Goal: Transaction & Acquisition: Download file/media

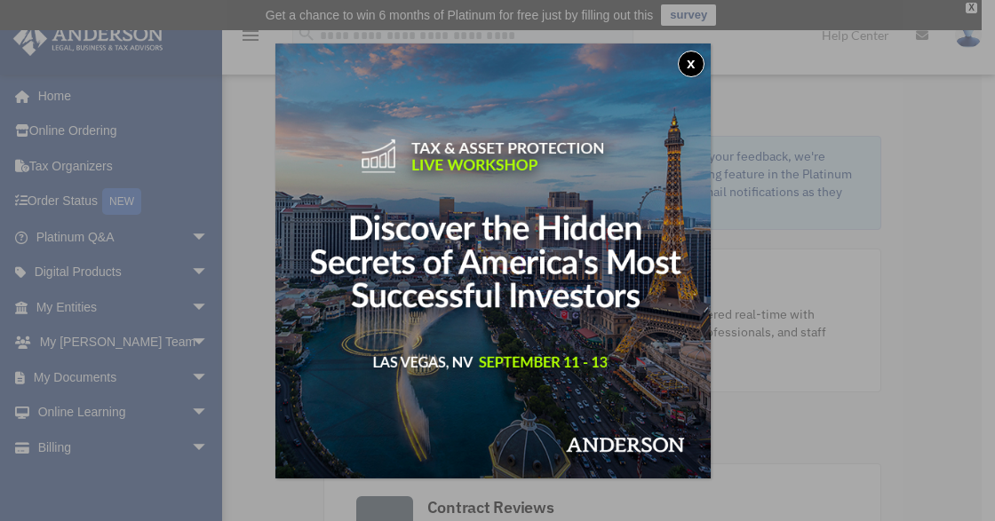
click at [602, 258] on img at bounding box center [492, 261] width 435 height 435
click at [911, 187] on div "x" at bounding box center [497, 260] width 995 height 521
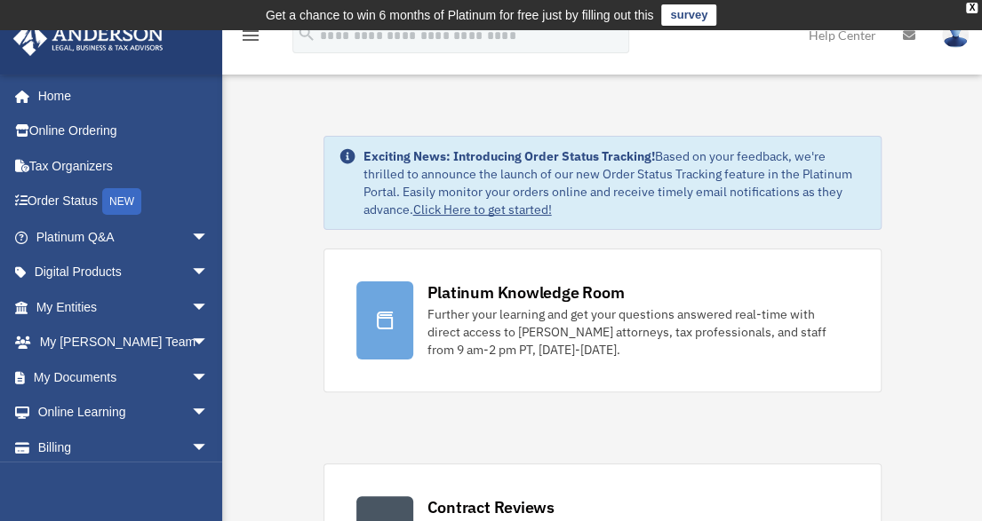
click at [950, 40] on img at bounding box center [955, 35] width 27 height 26
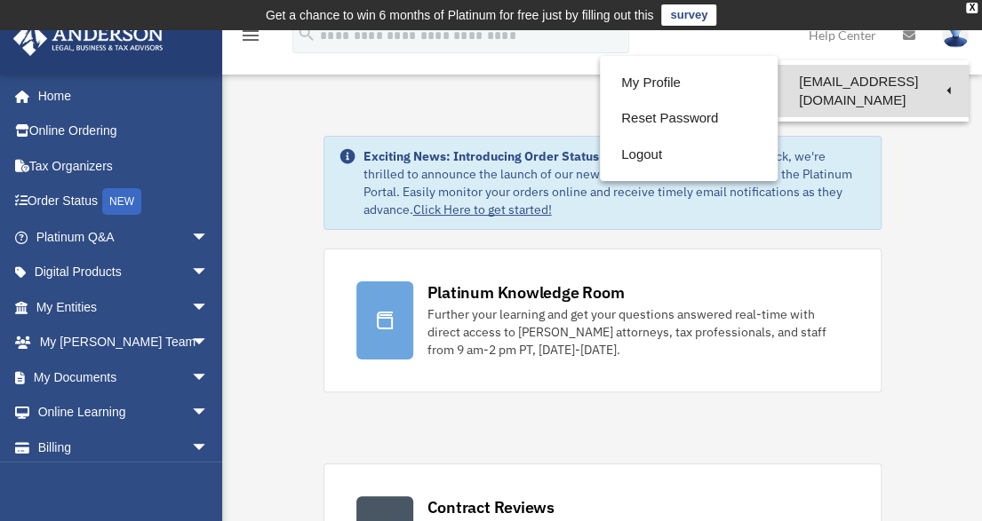
click at [883, 83] on link "[EMAIL_ADDRESS][DOMAIN_NAME]" at bounding box center [872, 91] width 191 height 52
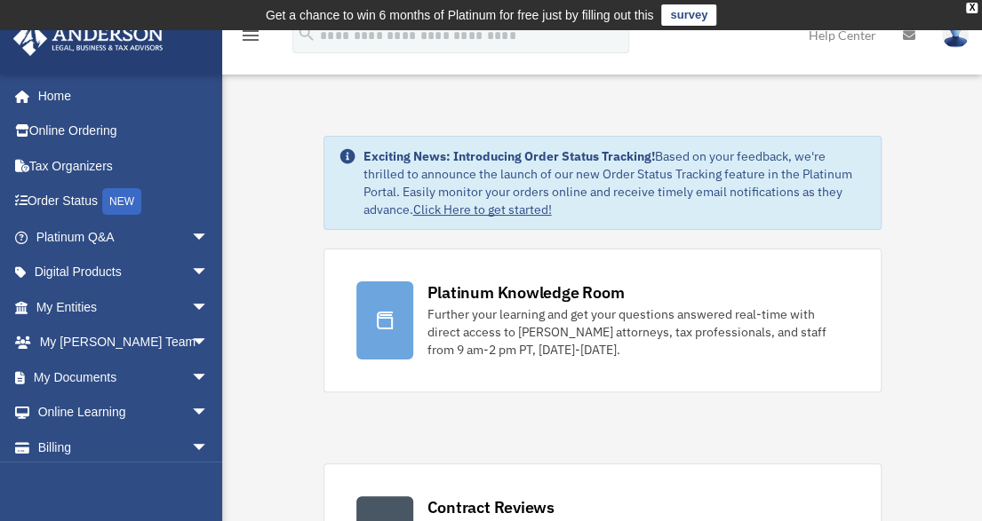
click at [967, 32] on img at bounding box center [955, 35] width 27 height 26
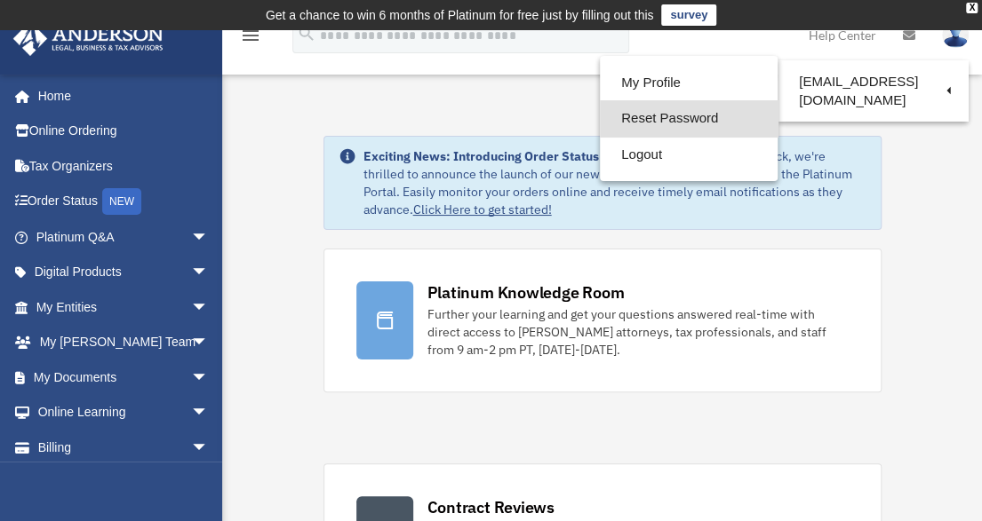
click at [692, 125] on link "Reset Password" at bounding box center [689, 118] width 178 height 36
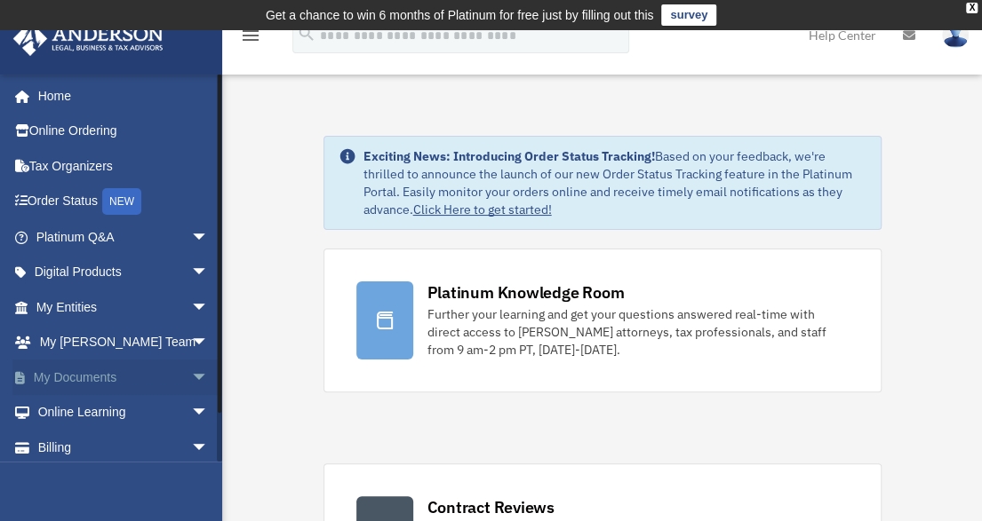
click at [91, 378] on link "My Documents arrow_drop_down" at bounding box center [123, 378] width 223 height 36
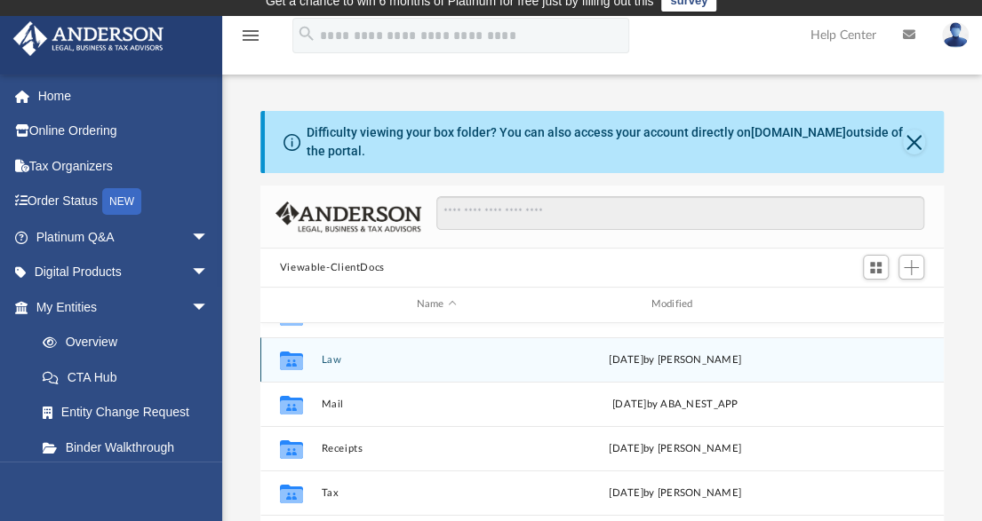
scroll to position [266, 0]
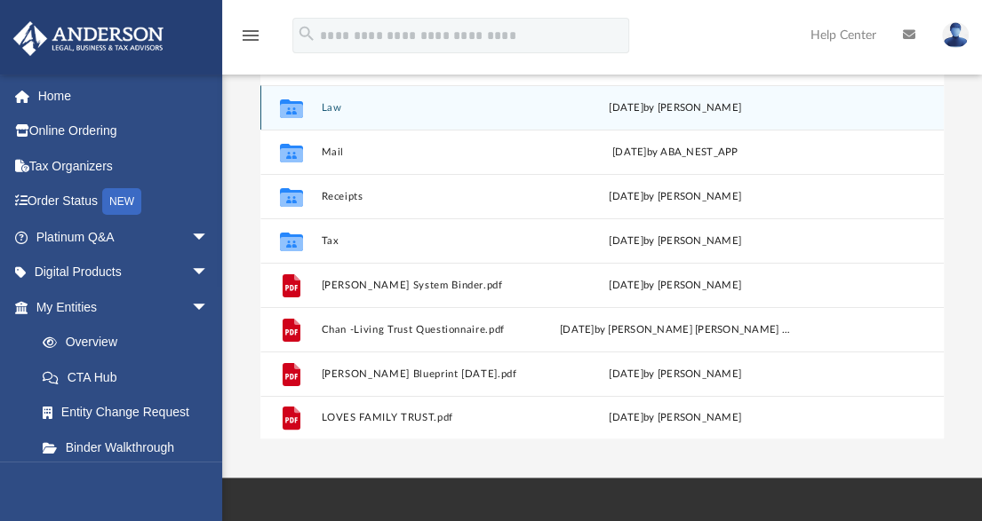
click at [324, 102] on button "Law" at bounding box center [436, 108] width 231 height 12
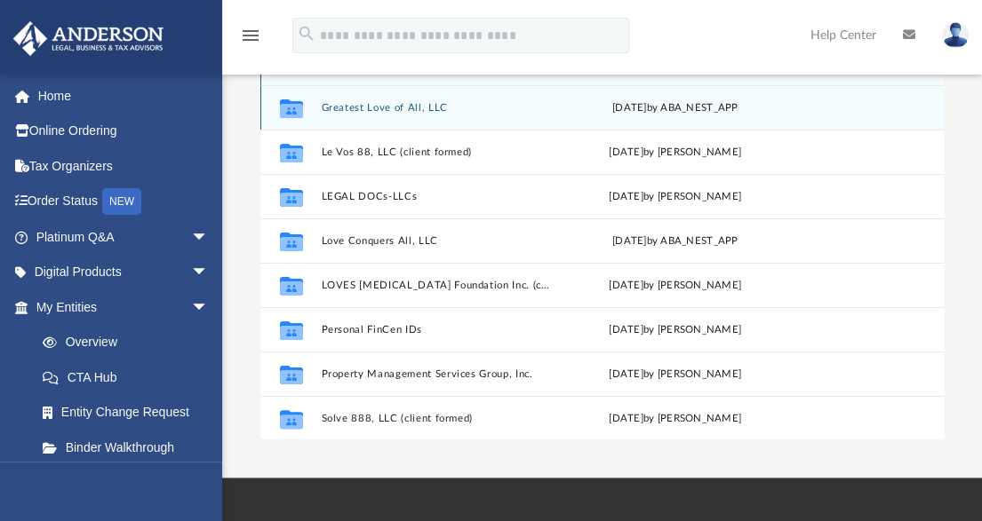
scroll to position [0, 0]
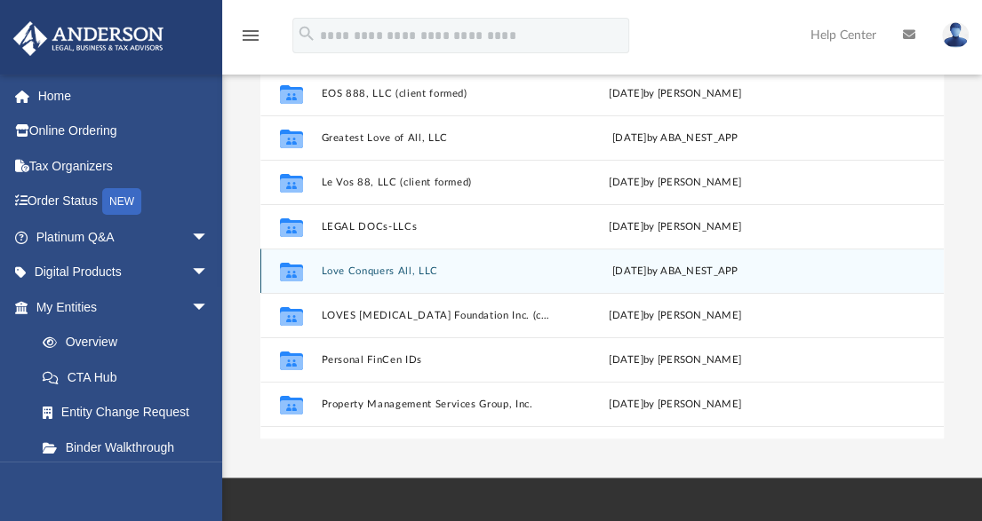
click at [401, 269] on button "Love Conquers All, LLC" at bounding box center [436, 272] width 231 height 12
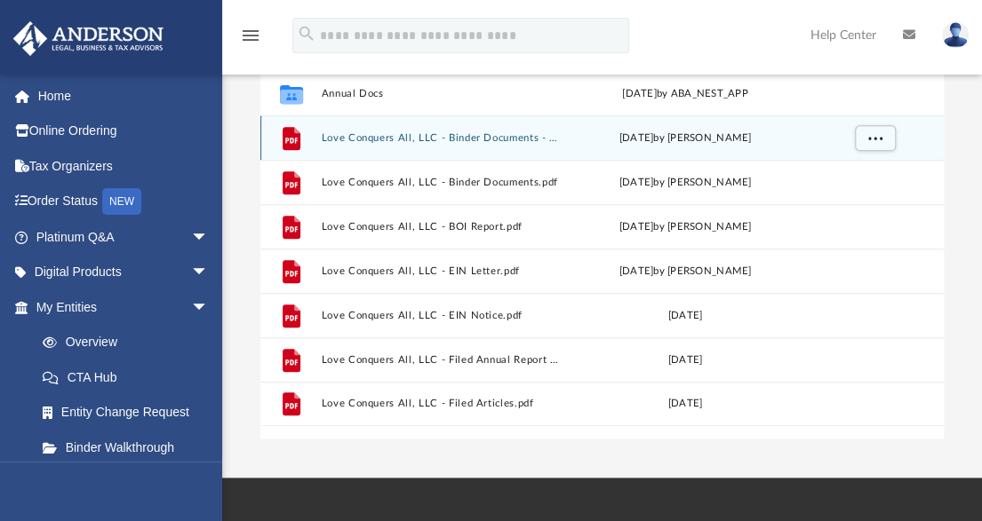
click at [458, 136] on button "Love Conquers All, LLC - Binder Documents - DocuSigned.pdf" at bounding box center [439, 138] width 237 height 12
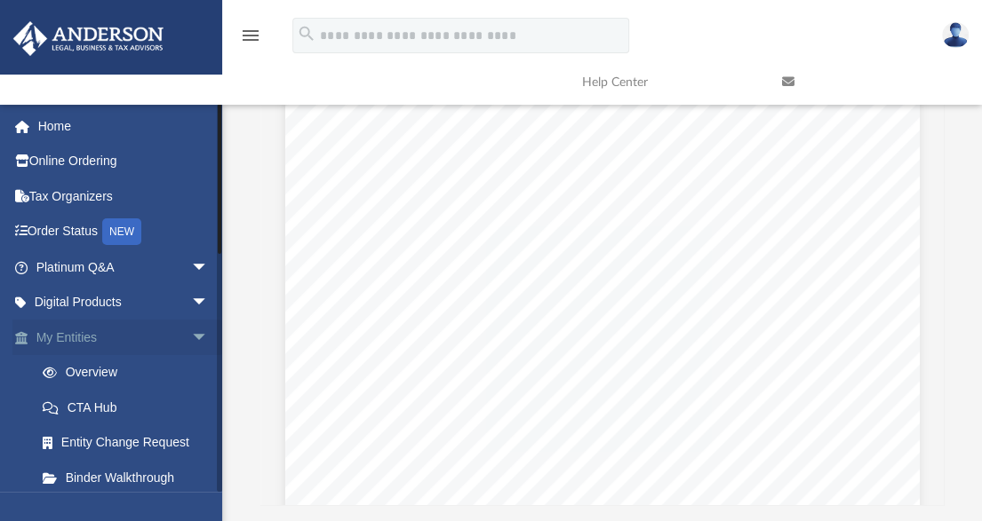
click at [103, 339] on link "My Entities arrow_drop_down" at bounding box center [123, 338] width 223 height 36
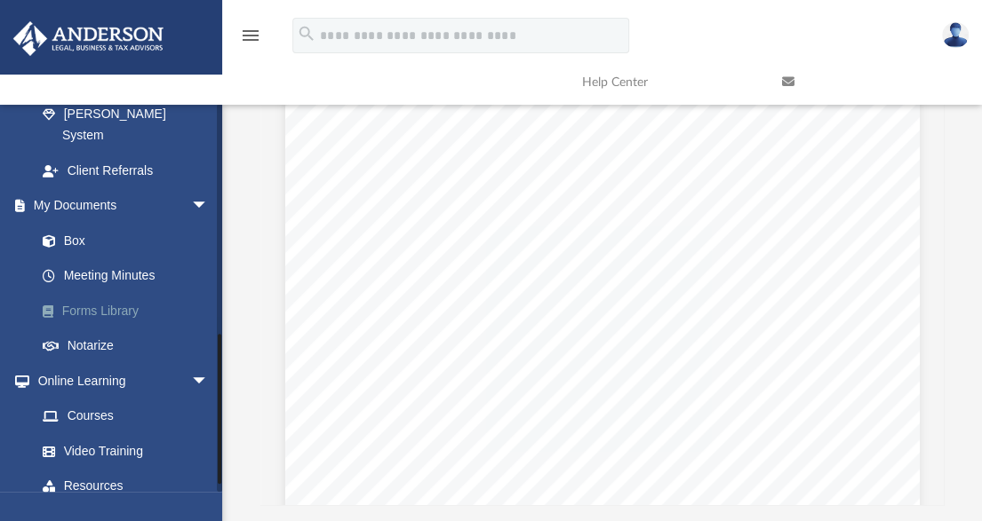
scroll to position [603, 0]
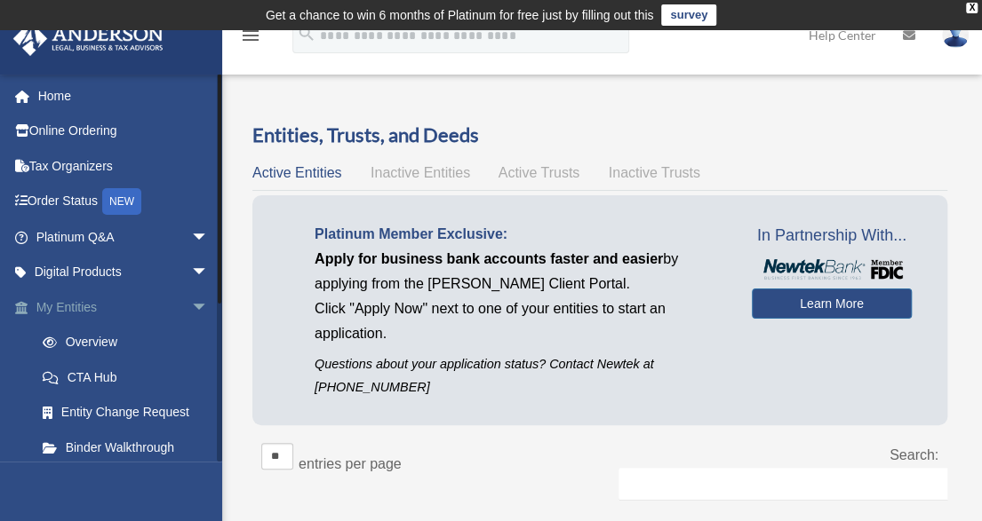
click at [95, 304] on link "My Entities arrow_drop_down" at bounding box center [123, 308] width 223 height 36
click at [191, 304] on span "arrow_drop_down" at bounding box center [209, 308] width 36 height 36
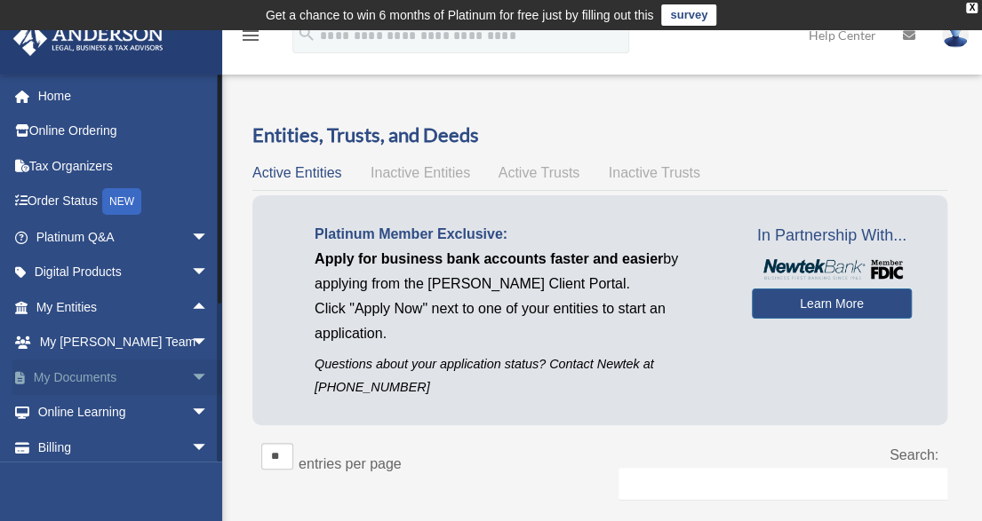
click at [123, 379] on link "My Documents arrow_drop_down" at bounding box center [123, 378] width 223 height 36
click at [96, 376] on link "My Documents arrow_drop_down" at bounding box center [123, 378] width 223 height 36
click at [191, 379] on span "arrow_drop_down" at bounding box center [209, 378] width 36 height 36
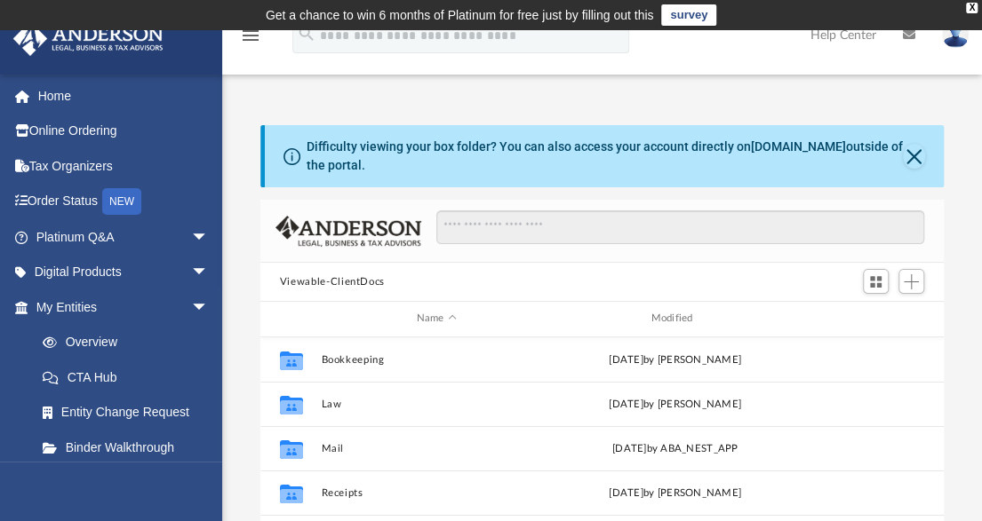
scroll to position [390, 670]
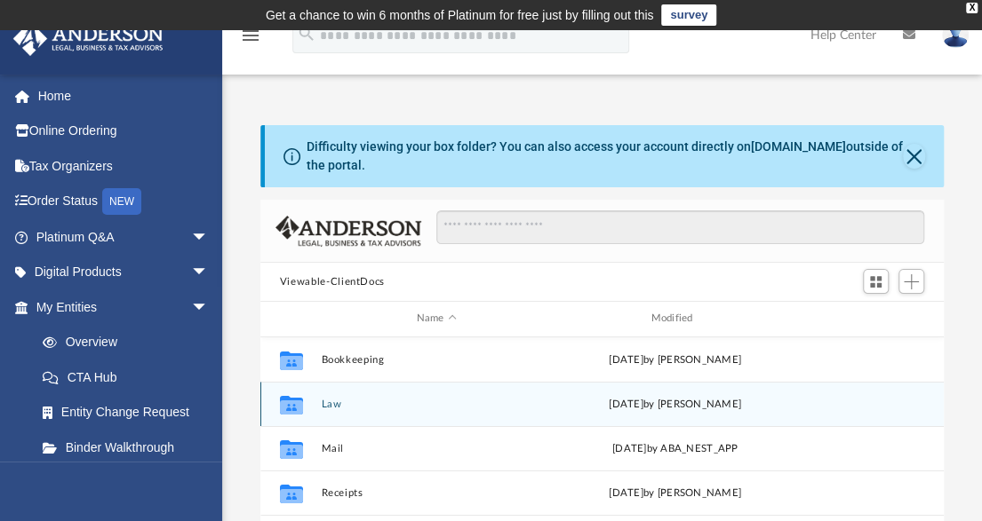
click at [330, 394] on div "Collaborated Folder Law [DATE] by [PERSON_NAME]" at bounding box center [601, 404] width 683 height 44
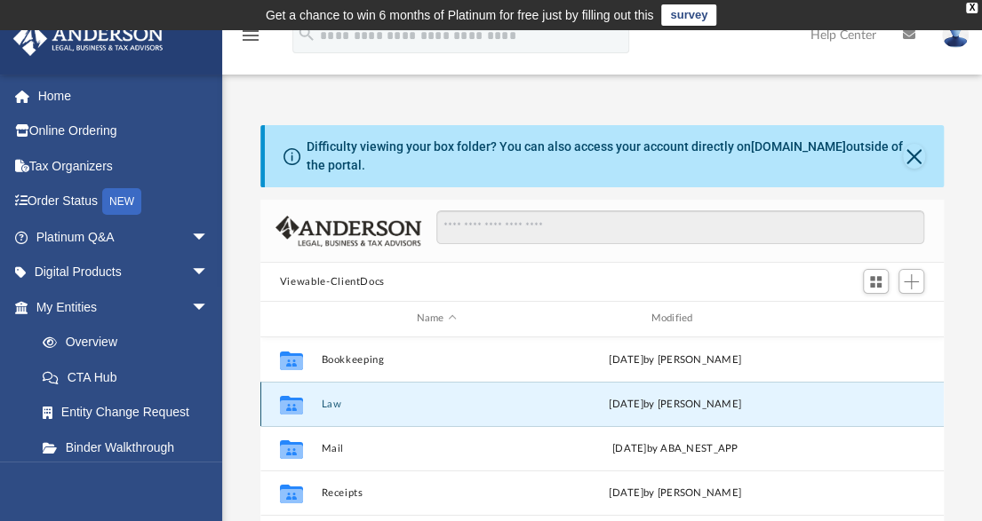
click at [331, 405] on button "Law" at bounding box center [436, 405] width 231 height 12
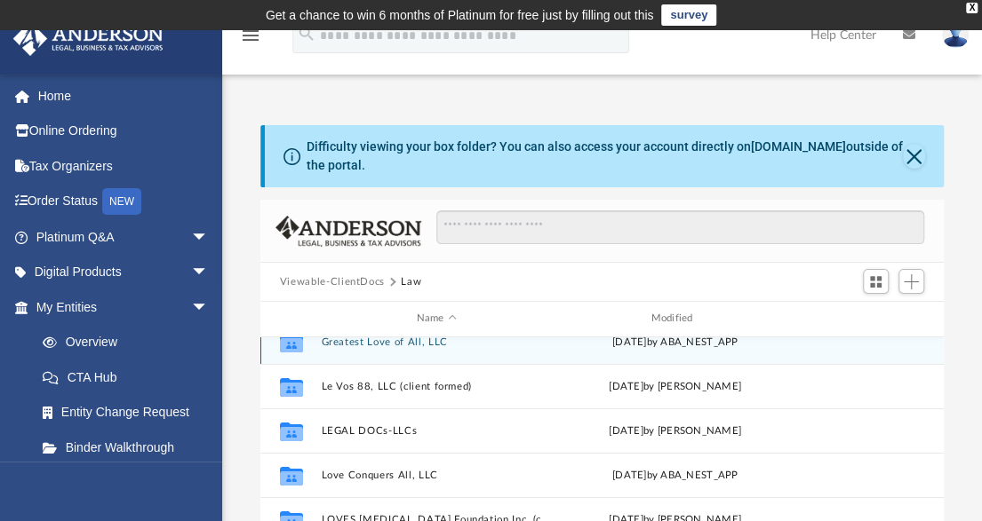
scroll to position [89, 0]
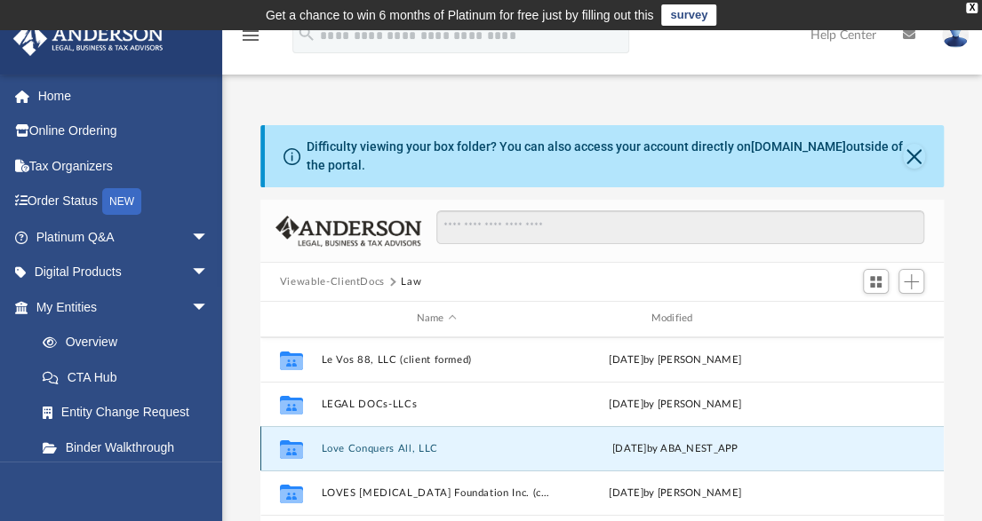
click at [412, 447] on button "Love Conquers All, LLC" at bounding box center [436, 449] width 231 height 12
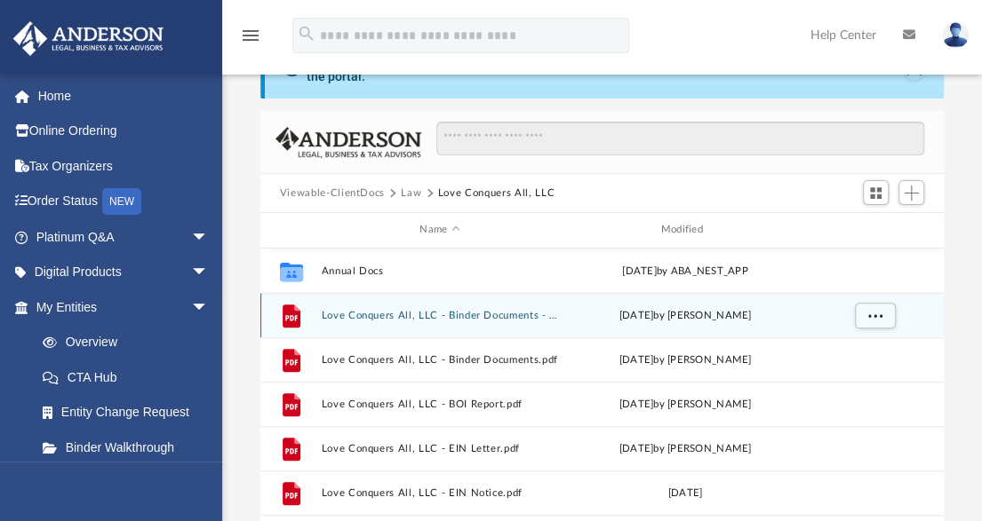
click at [425, 314] on button "Love Conquers All, LLC - Binder Documents - DocuSigned.pdf" at bounding box center [439, 316] width 237 height 12
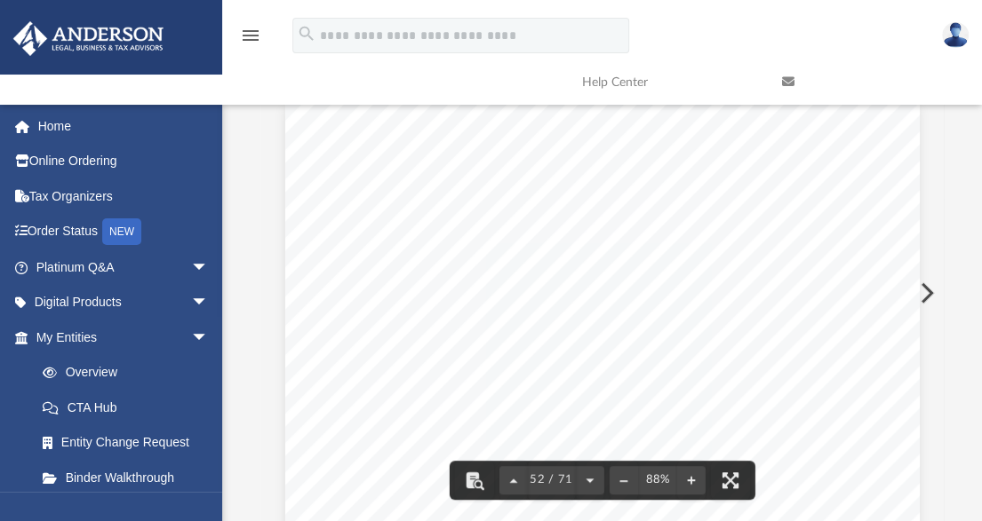
scroll to position [43191, 0]
click at [363, 81] on div "menu search Site Menu add [EMAIL_ADDRESS][DOMAIN_NAME] My Profile Reset Passwor…" at bounding box center [490, 58] width 955 height 91
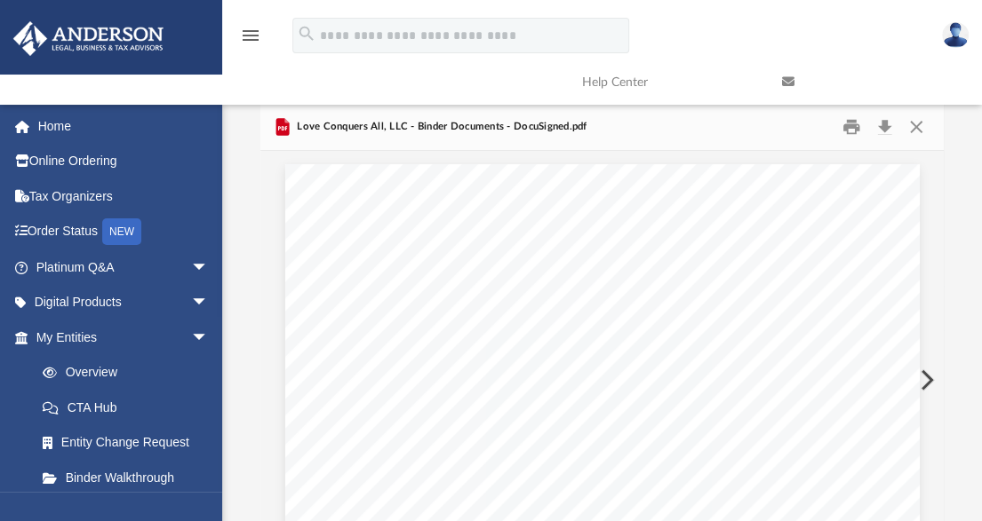
scroll to position [0, 0]
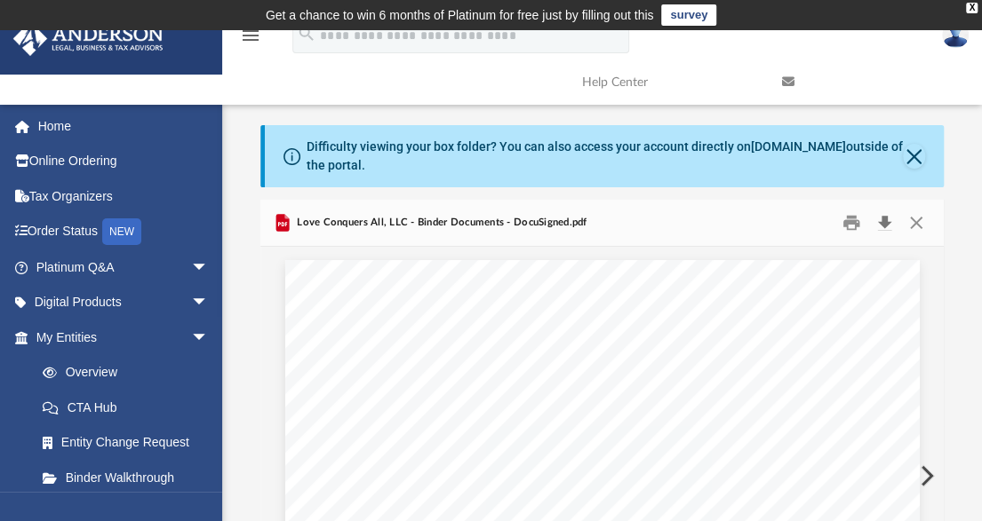
click at [880, 223] on button "Download" at bounding box center [884, 224] width 32 height 28
click at [952, 44] on img at bounding box center [955, 35] width 27 height 26
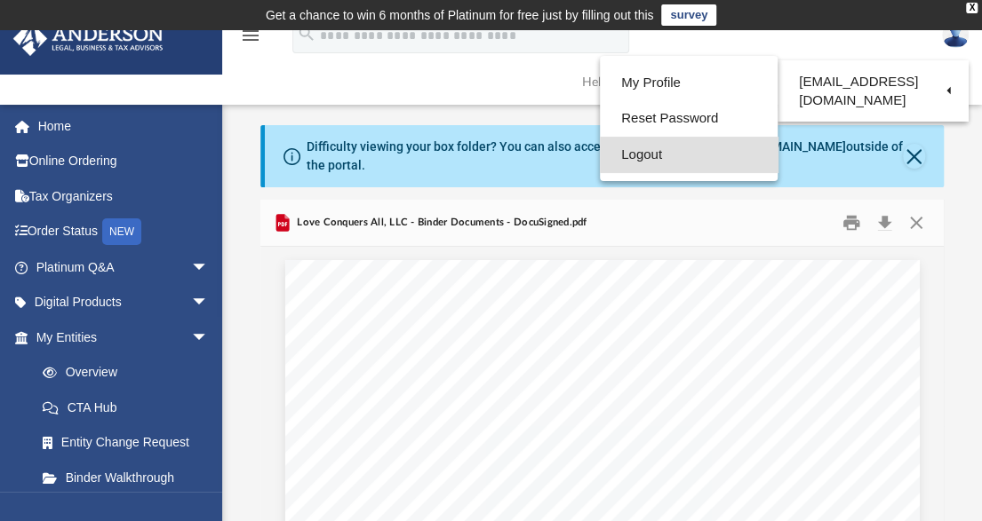
click at [663, 152] on link "Logout" at bounding box center [689, 155] width 178 height 36
